Goal: Use online tool/utility: Use online tool/utility

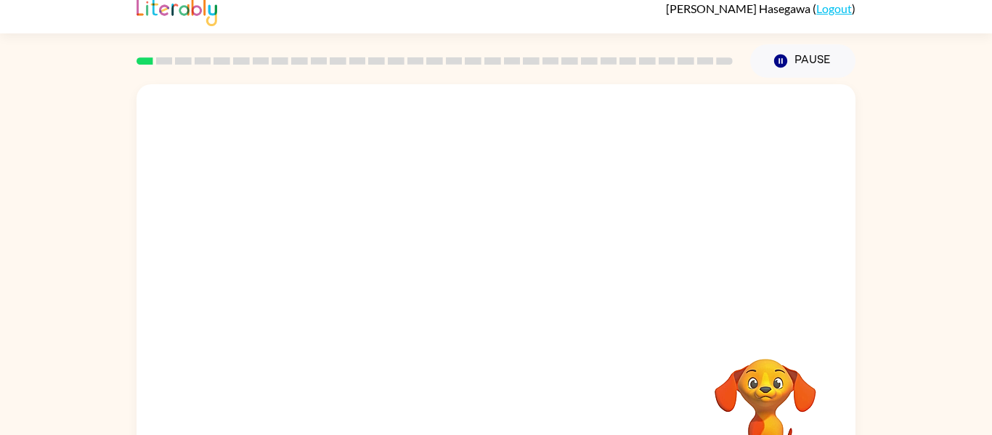
scroll to position [63, 0]
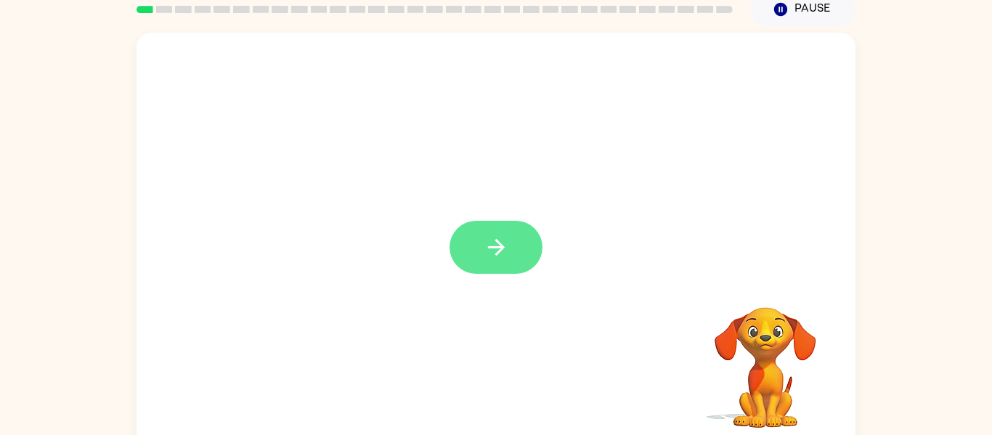
click at [513, 227] on button "button" at bounding box center [496, 247] width 93 height 53
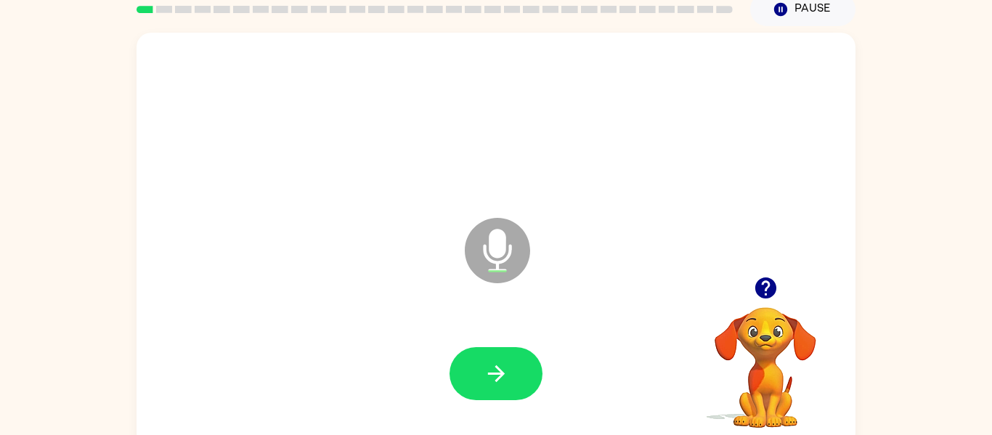
click at [504, 365] on icon "button" at bounding box center [496, 373] width 25 height 25
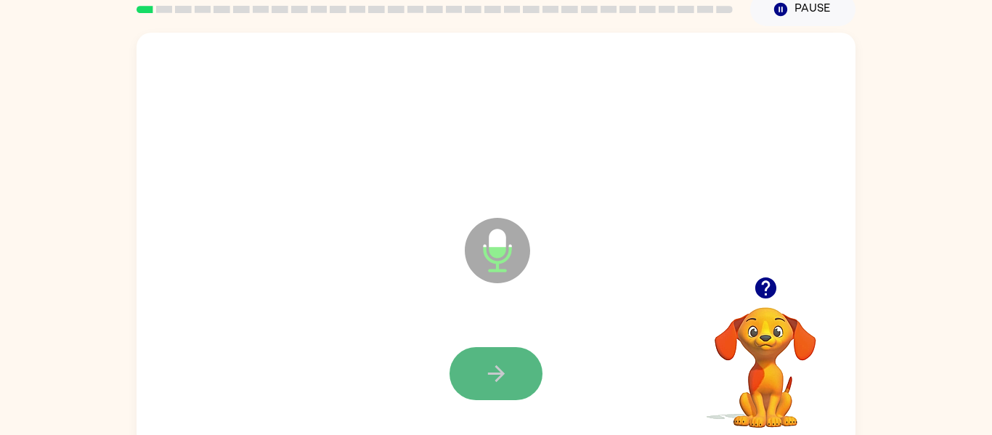
click at [492, 373] on icon "button" at bounding box center [495, 373] width 17 height 17
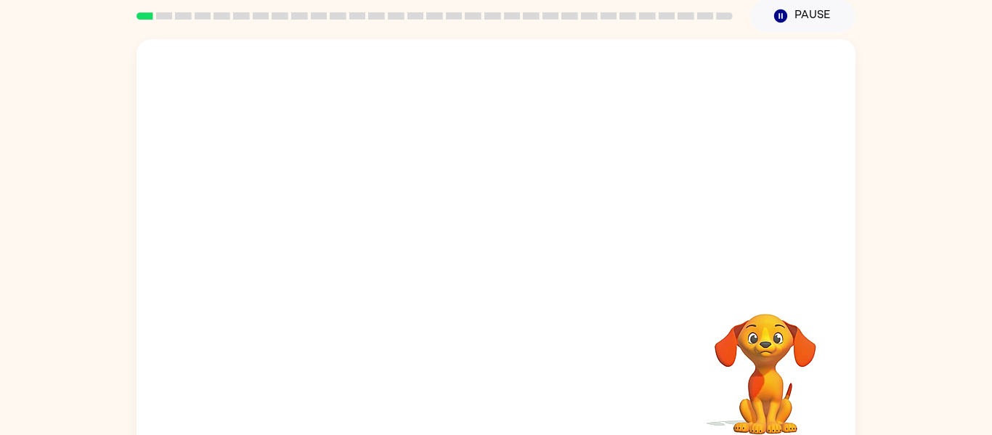
scroll to position [54, 0]
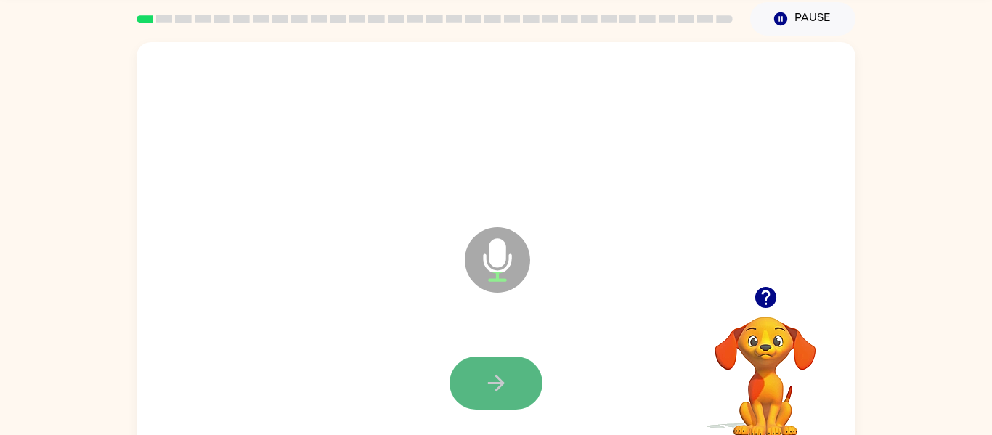
click at [484, 357] on button "button" at bounding box center [496, 383] width 93 height 53
click at [503, 384] on icon "button" at bounding box center [496, 383] width 25 height 25
click at [505, 373] on icon "button" at bounding box center [496, 383] width 25 height 25
click at [479, 399] on button "button" at bounding box center [496, 383] width 93 height 53
drag, startPoint x: 539, startPoint y: 355, endPoint x: 527, endPoint y: 365, distance: 15.0
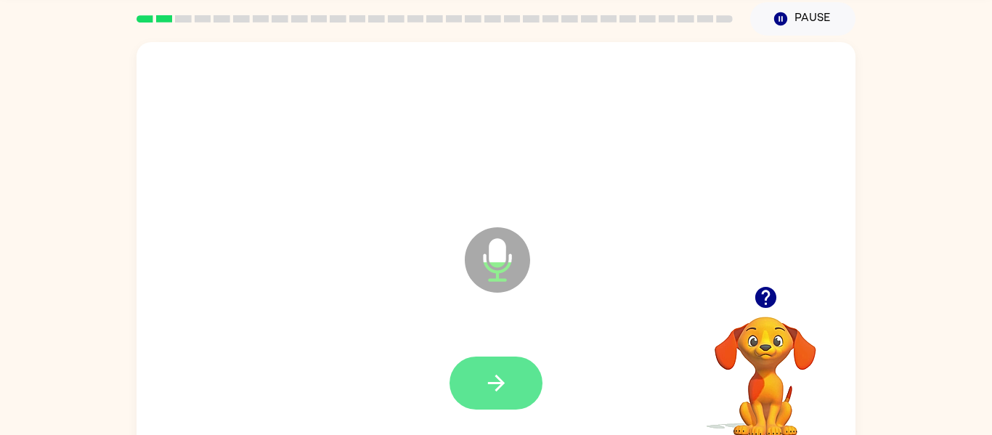
click at [528, 365] on div at bounding box center [496, 383] width 690 height 119
click at [522, 372] on button "button" at bounding box center [496, 383] width 93 height 53
click at [525, 400] on button "button" at bounding box center [496, 383] width 93 height 53
click at [460, 401] on button "button" at bounding box center [496, 383] width 93 height 53
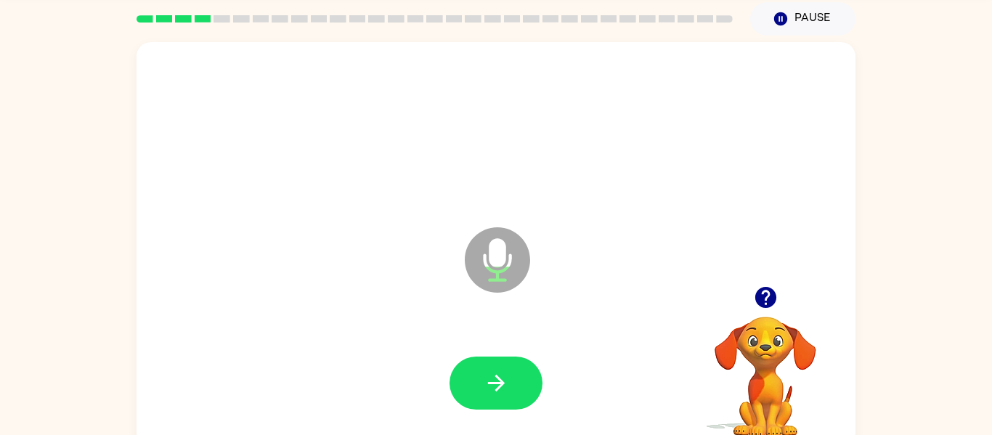
drag, startPoint x: 477, startPoint y: 384, endPoint x: 472, endPoint y: 377, distance: 8.5
click at [474, 377] on button "button" at bounding box center [496, 383] width 93 height 53
click at [476, 379] on button "button" at bounding box center [496, 383] width 93 height 53
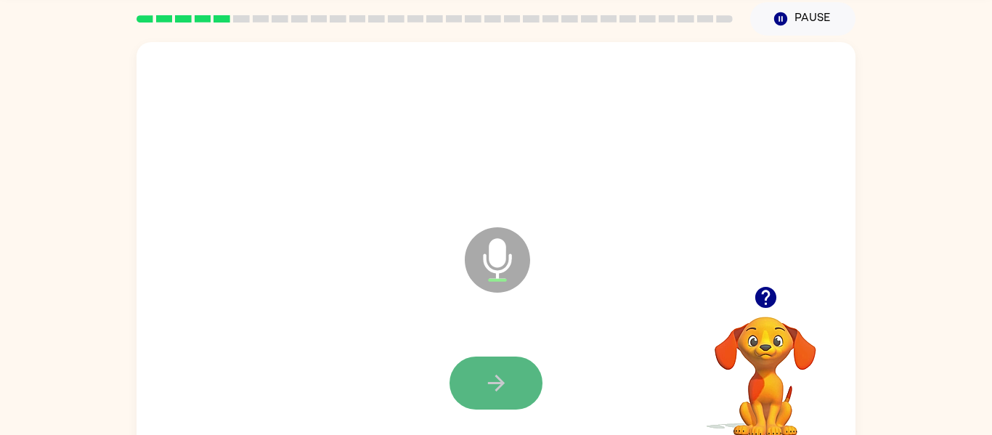
click at [479, 379] on button "button" at bounding box center [496, 383] width 93 height 53
click at [482, 381] on button "button" at bounding box center [496, 383] width 93 height 53
click at [486, 385] on icon "button" at bounding box center [496, 383] width 25 height 25
drag, startPoint x: 571, startPoint y: 353, endPoint x: 560, endPoint y: 357, distance: 11.7
click at [570, 354] on div at bounding box center [496, 383] width 690 height 119
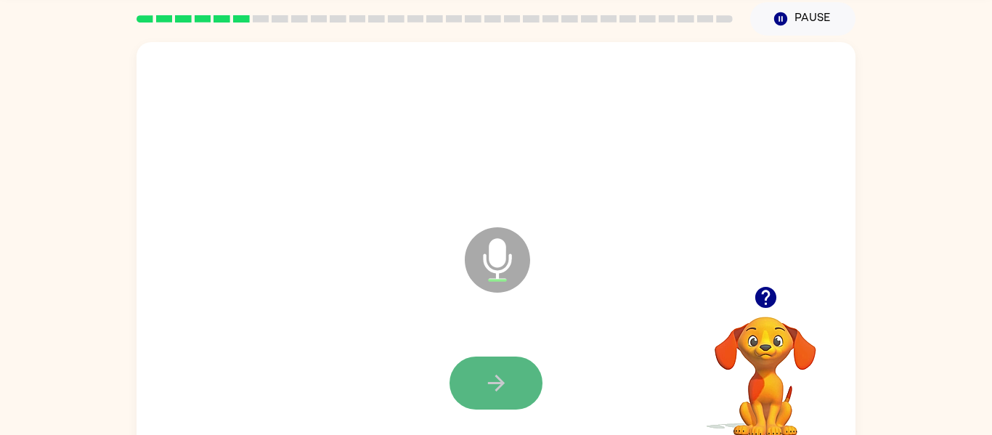
click at [527, 368] on button "button" at bounding box center [496, 383] width 93 height 53
click at [503, 367] on button "button" at bounding box center [496, 383] width 93 height 53
click at [504, 374] on icon "button" at bounding box center [496, 383] width 25 height 25
click at [519, 387] on button "button" at bounding box center [496, 383] width 93 height 53
click at [518, 387] on button "button" at bounding box center [496, 383] width 93 height 53
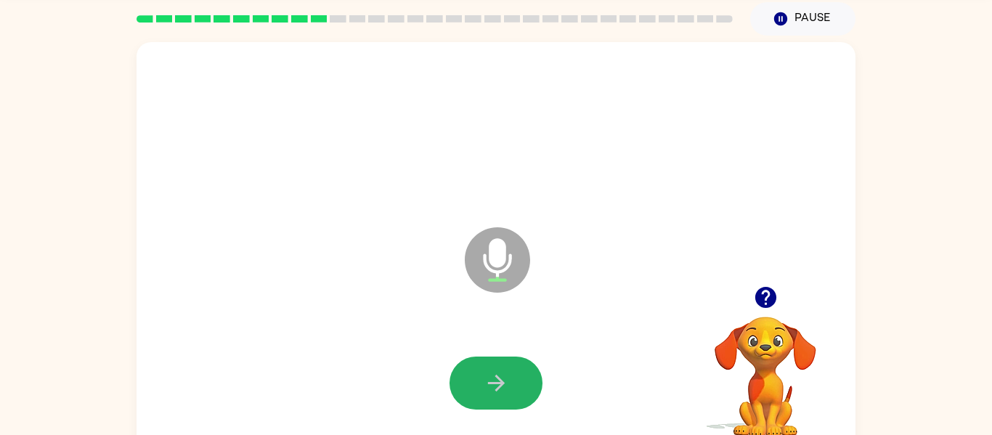
drag, startPoint x: 527, startPoint y: 405, endPoint x: 525, endPoint y: 416, distance: 11.3
click at [525, 416] on div at bounding box center [496, 383] width 690 height 119
click at [524, 375] on button "button" at bounding box center [496, 383] width 93 height 53
click at [523, 373] on button "button" at bounding box center [496, 383] width 93 height 53
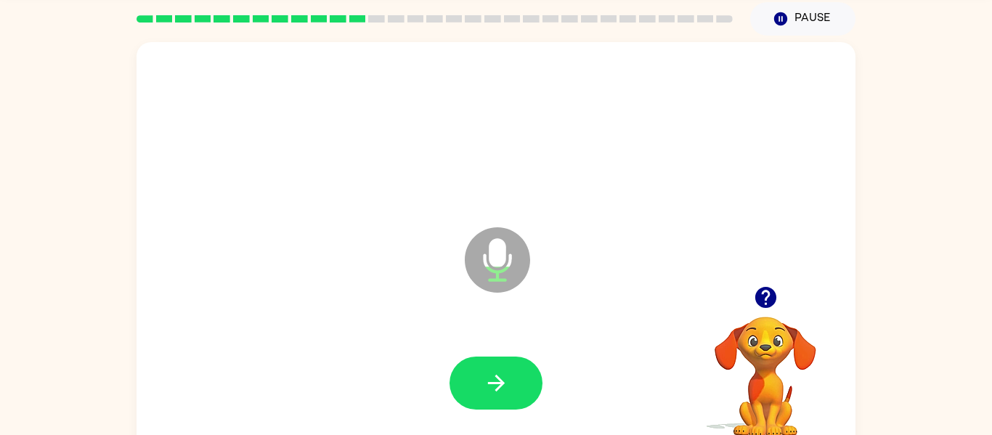
click at [525, 375] on button "button" at bounding box center [496, 383] width 93 height 53
drag, startPoint x: 528, startPoint y: 376, endPoint x: 538, endPoint y: 376, distance: 9.4
click at [536, 376] on button "button" at bounding box center [496, 383] width 93 height 53
click at [546, 376] on div at bounding box center [496, 383] width 690 height 119
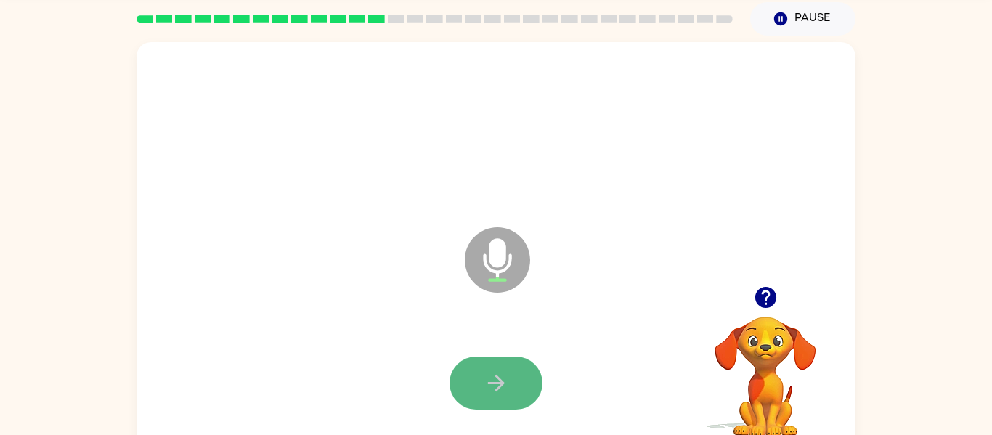
click at [518, 379] on button "button" at bounding box center [496, 383] width 93 height 53
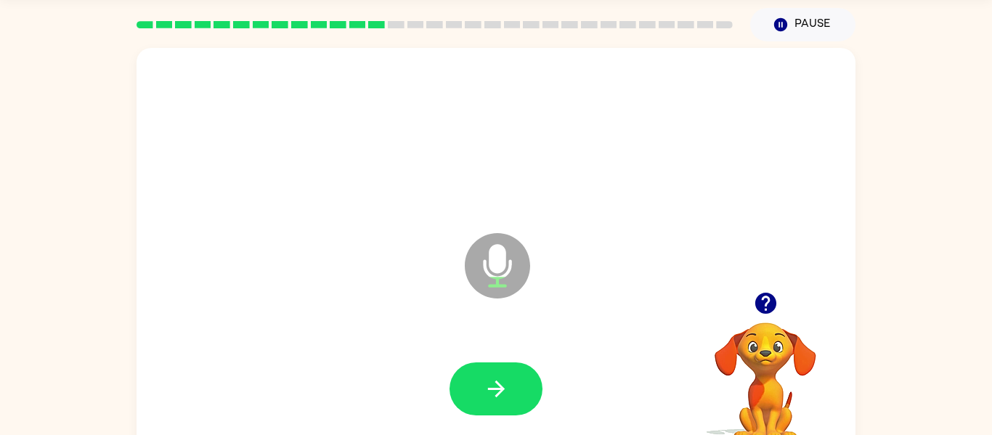
scroll to position [46, 0]
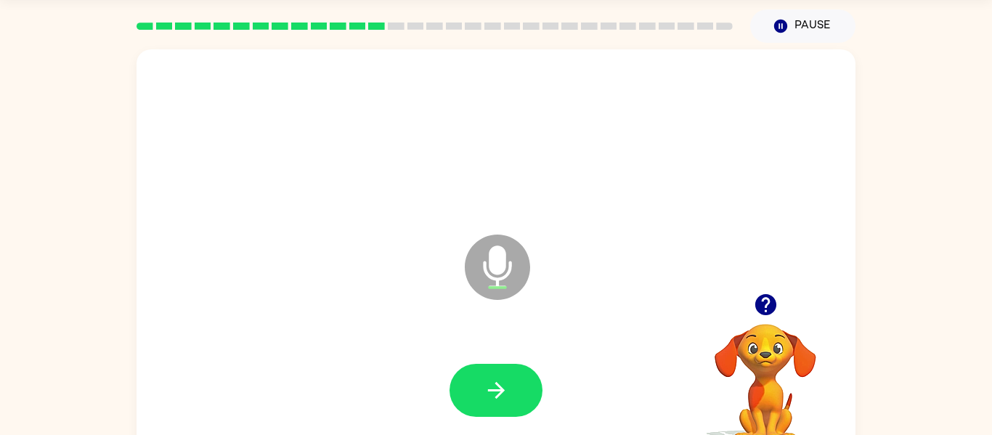
click at [530, 362] on div at bounding box center [496, 390] width 690 height 119
click at [518, 394] on button "button" at bounding box center [496, 390] width 93 height 53
click at [532, 418] on div at bounding box center [496, 390] width 690 height 119
click at [484, 388] on icon "button" at bounding box center [496, 390] width 25 height 25
click at [486, 409] on button "button" at bounding box center [496, 390] width 93 height 53
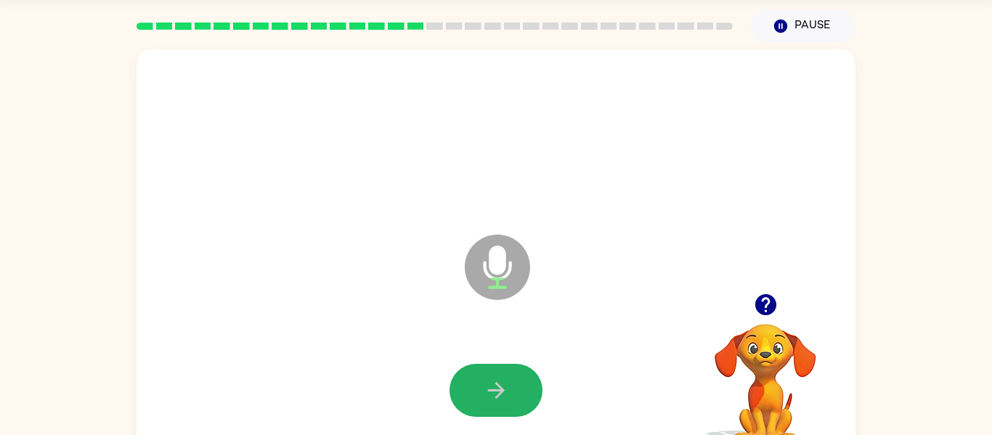
click at [486, 410] on button "button" at bounding box center [496, 390] width 93 height 53
click at [488, 387] on icon "button" at bounding box center [496, 390] width 25 height 25
click at [494, 386] on icon "button" at bounding box center [496, 390] width 25 height 25
click at [498, 374] on button "button" at bounding box center [496, 390] width 93 height 53
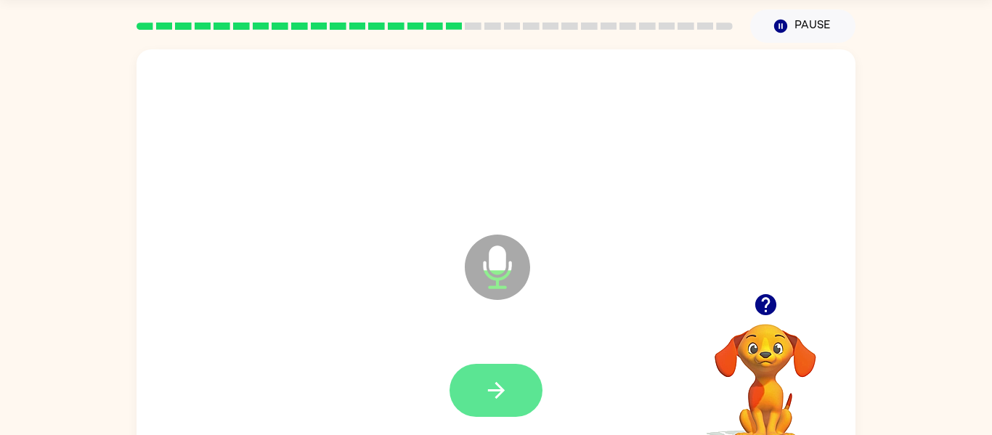
click at [503, 384] on icon "button" at bounding box center [496, 390] width 25 height 25
click at [501, 395] on icon "button" at bounding box center [496, 390] width 25 height 25
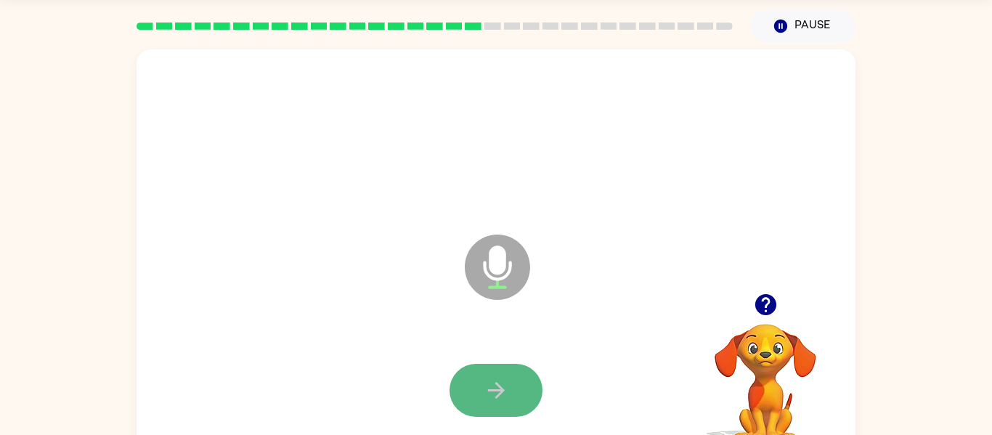
click at [503, 377] on button "button" at bounding box center [496, 390] width 93 height 53
click at [523, 384] on button "button" at bounding box center [496, 390] width 93 height 53
click at [527, 368] on button "button" at bounding box center [496, 390] width 93 height 53
click at [526, 373] on button "button" at bounding box center [496, 390] width 93 height 53
click at [530, 386] on button "button" at bounding box center [496, 390] width 93 height 53
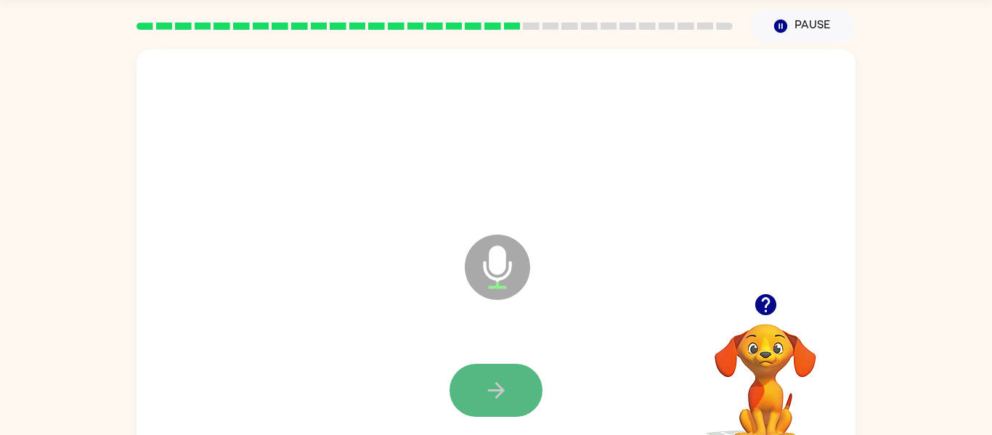
click at [533, 396] on button "button" at bounding box center [496, 390] width 93 height 53
click at [514, 376] on button "button" at bounding box center [496, 390] width 93 height 53
drag, startPoint x: 477, startPoint y: 409, endPoint x: 470, endPoint y: 420, distance: 13.1
click at [479, 413] on button "button" at bounding box center [496, 390] width 93 height 53
click at [470, 400] on button "button" at bounding box center [496, 390] width 93 height 53
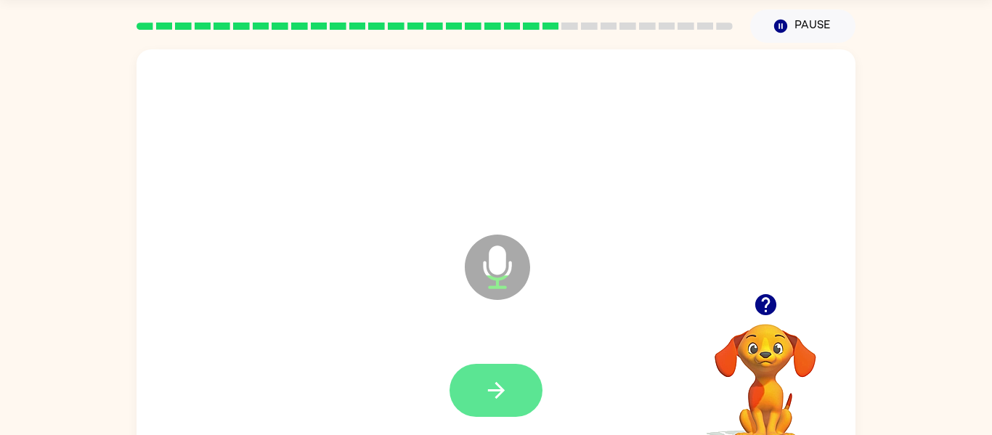
click at [462, 369] on div at bounding box center [496, 390] width 93 height 53
click at [514, 376] on button "button" at bounding box center [496, 390] width 93 height 53
click at [503, 371] on button "button" at bounding box center [496, 390] width 93 height 53
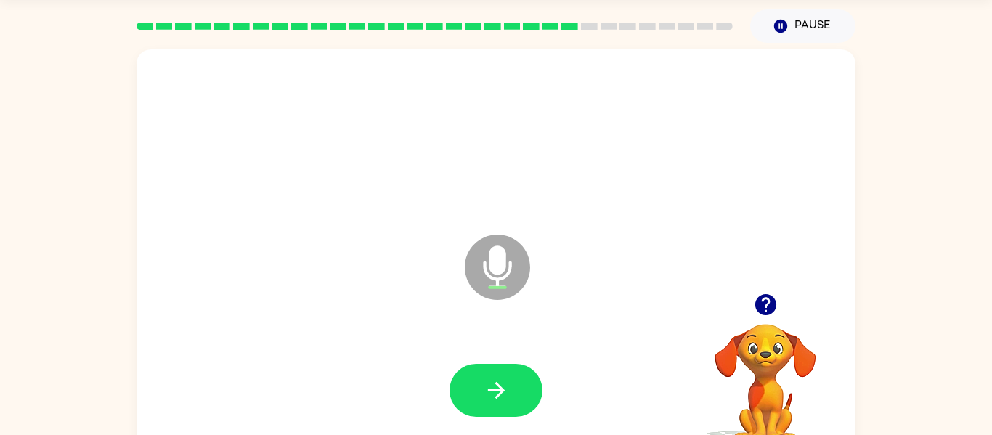
click at [226, 236] on div "Microphone The Microphone is here when it is your turn to talk" at bounding box center [461, 231] width 620 height 52
click at [465, 378] on button "button" at bounding box center [496, 390] width 93 height 53
drag, startPoint x: 511, startPoint y: 429, endPoint x: 519, endPoint y: 408, distance: 23.2
click at [519, 410] on div at bounding box center [496, 390] width 690 height 119
drag, startPoint x: 529, startPoint y: 390, endPoint x: 543, endPoint y: 401, distance: 18.2
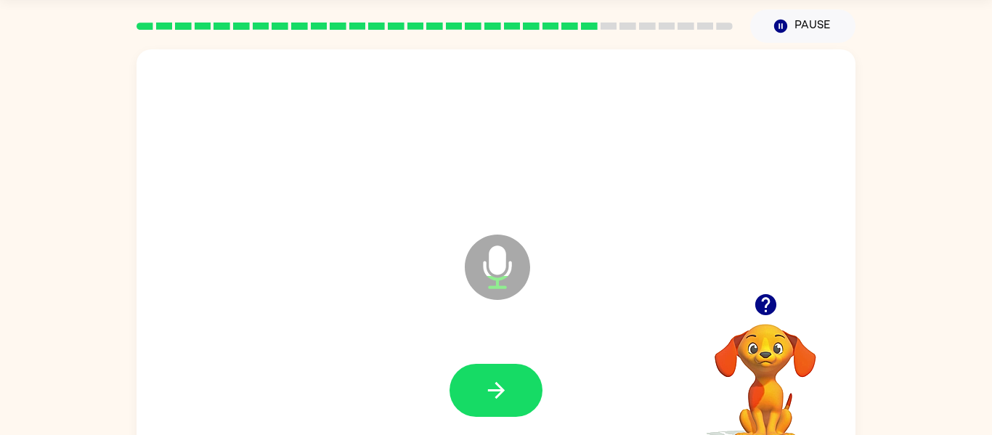
click at [543, 401] on div at bounding box center [496, 390] width 690 height 119
click at [521, 404] on button "button" at bounding box center [496, 390] width 93 height 53
click at [524, 393] on button "button" at bounding box center [496, 390] width 93 height 53
click at [525, 395] on button "button" at bounding box center [496, 390] width 93 height 53
click at [503, 419] on div at bounding box center [496, 390] width 690 height 119
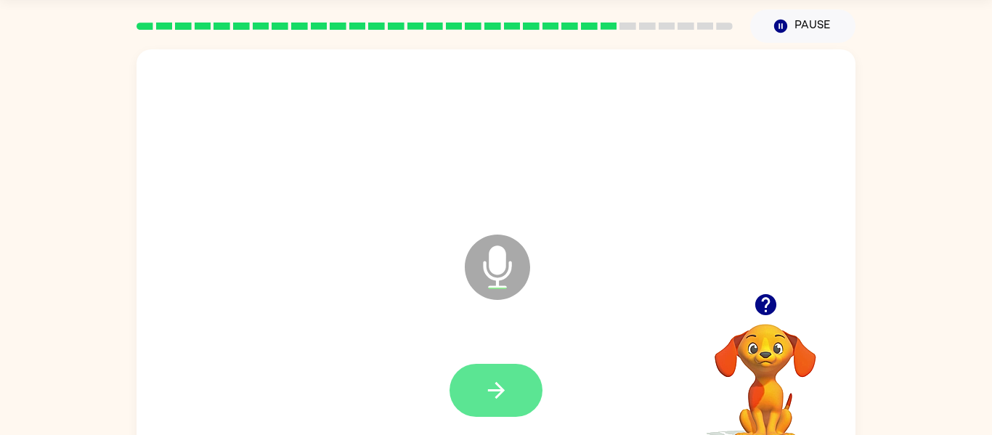
click at [506, 407] on button "button" at bounding box center [496, 390] width 93 height 53
click at [502, 388] on icon "button" at bounding box center [496, 390] width 25 height 25
click at [509, 378] on icon "button" at bounding box center [496, 390] width 25 height 25
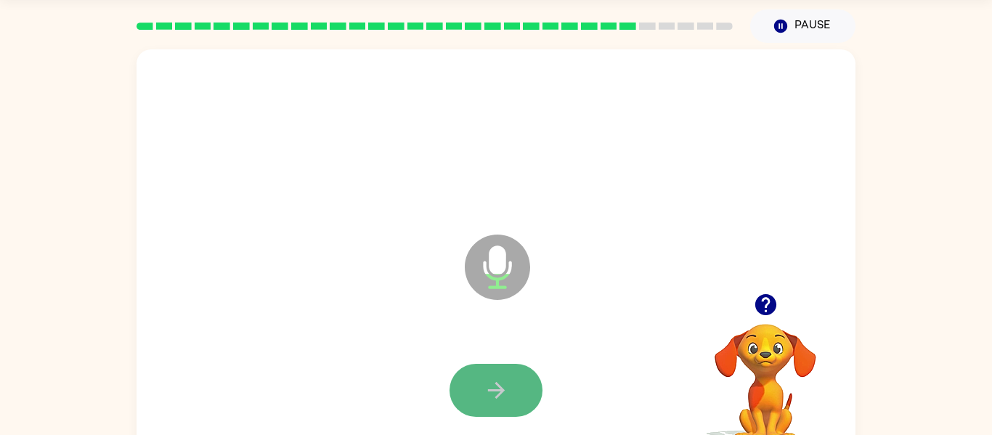
click at [524, 380] on button "button" at bounding box center [496, 390] width 93 height 53
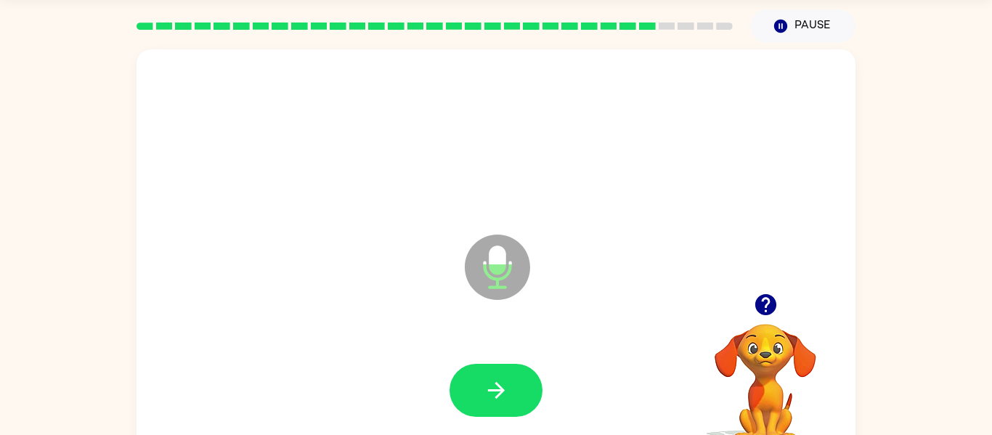
click at [532, 363] on div at bounding box center [496, 390] width 690 height 119
click at [537, 387] on button "button" at bounding box center [496, 390] width 93 height 53
click at [537, 386] on button "button" at bounding box center [496, 390] width 93 height 53
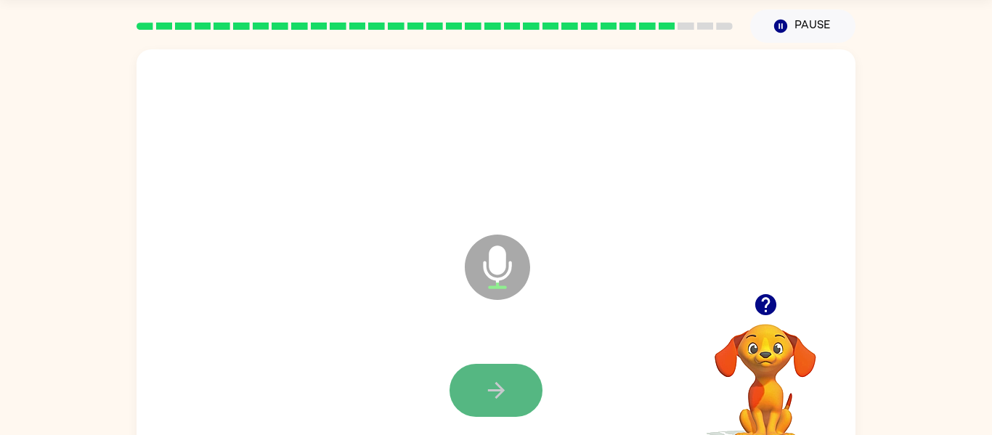
click at [540, 392] on button "button" at bounding box center [496, 390] width 93 height 53
click at [539, 391] on button "button" at bounding box center [496, 390] width 93 height 53
click at [533, 405] on button "button" at bounding box center [496, 390] width 93 height 53
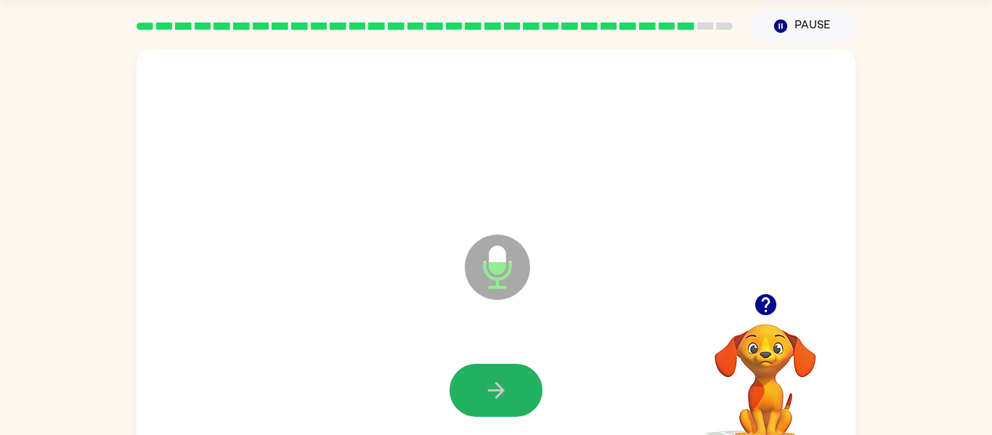
click at [524, 375] on button "button" at bounding box center [496, 390] width 93 height 53
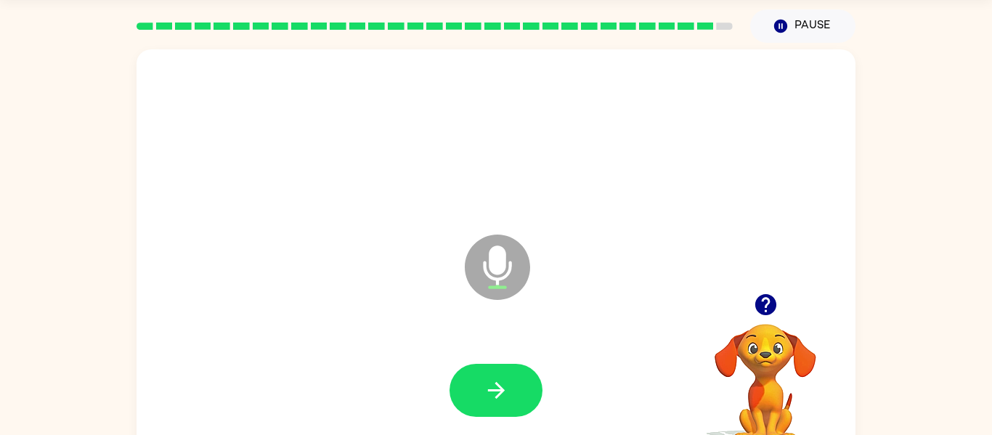
click at [491, 374] on button "button" at bounding box center [496, 390] width 93 height 53
click at [461, 413] on div at bounding box center [496, 390] width 93 height 53
drag, startPoint x: 477, startPoint y: 405, endPoint x: 482, endPoint y: 398, distance: 8.5
click at [482, 398] on button "button" at bounding box center [496, 390] width 93 height 53
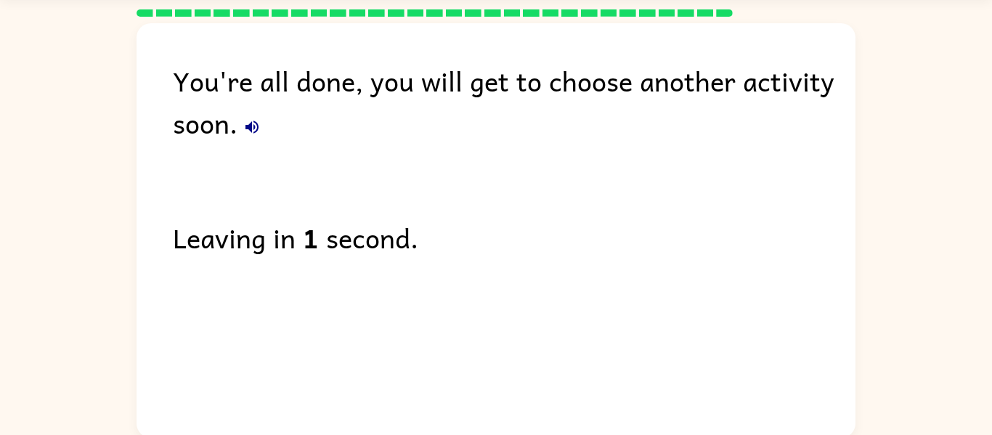
click at [248, 133] on icon "button" at bounding box center [251, 126] width 17 height 17
